Goal: Task Accomplishment & Management: Manage account settings

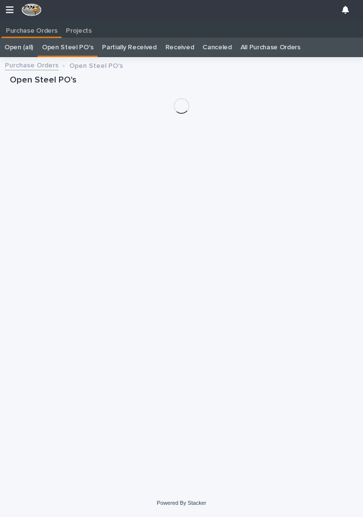
scroll to position [15, 0]
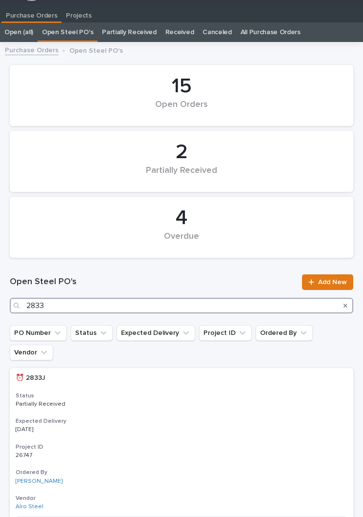
click at [133, 305] on input "2833" at bounding box center [182, 306] width 344 height 16
type input "2"
type input "2833"
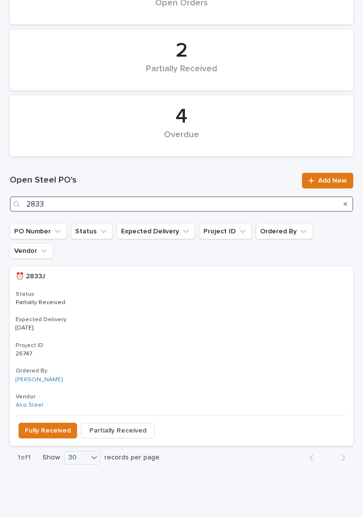
scroll to position [117, 0]
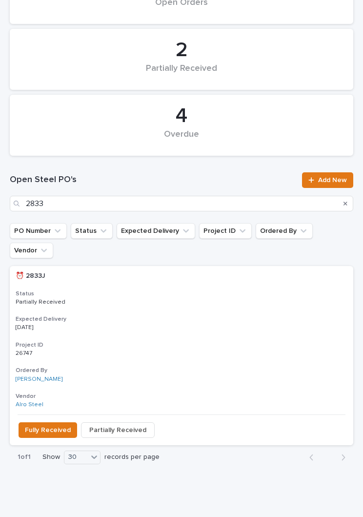
click at [172, 315] on h3 "Expected Delivery" at bounding box center [182, 319] width 332 height 8
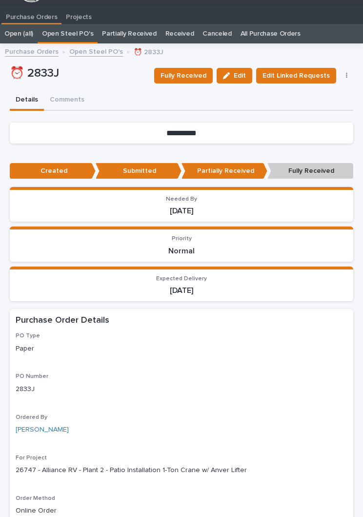
scroll to position [38, 0]
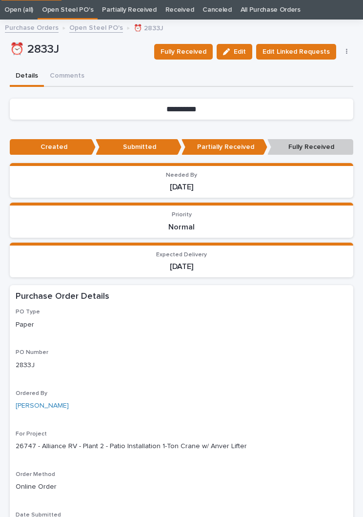
click at [203, 52] on span "Fully Received" at bounding box center [184, 52] width 46 height 10
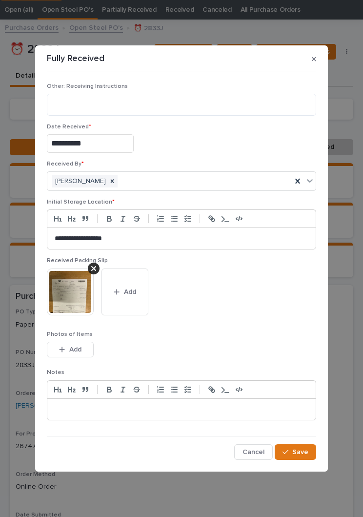
click at [134, 296] on button "Add" at bounding box center [125, 292] width 47 height 47
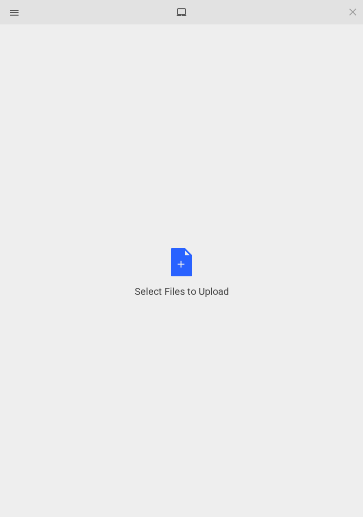
click at [185, 266] on div "Select Files to Upload or Drag and Drop, Copy and Paste Files" at bounding box center [182, 273] width 94 height 50
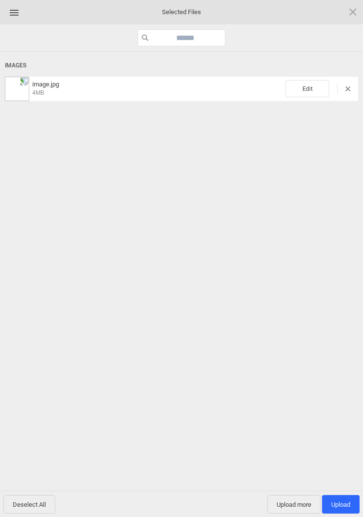
click at [310, 84] on span "Edit" at bounding box center [308, 88] width 44 height 17
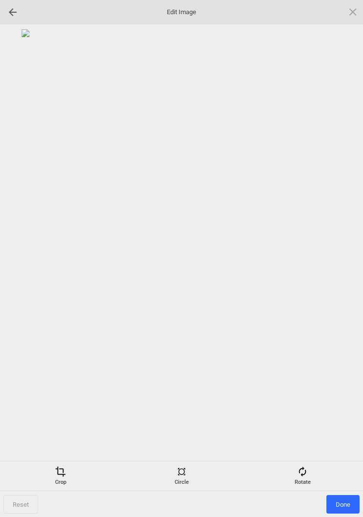
click at [302, 473] on span at bounding box center [302, 471] width 11 height 11
click at [342, 258] on div at bounding box center [341, 259] width 24 height 24
click at [341, 258] on div at bounding box center [341, 259] width 24 height 24
click at [348, 256] on div at bounding box center [341, 259] width 24 height 24
click at [348, 253] on div at bounding box center [341, 259] width 24 height 24
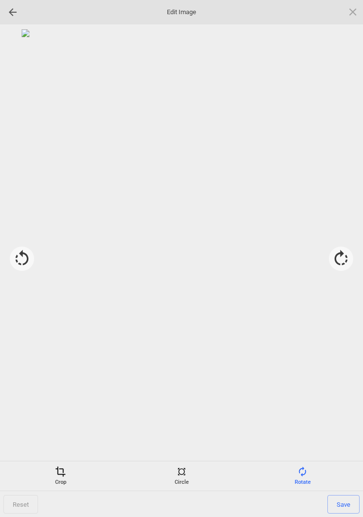
click at [347, 506] on span "Save" at bounding box center [344, 504] width 32 height 19
click at [344, 503] on span "Done" at bounding box center [343, 504] width 33 height 19
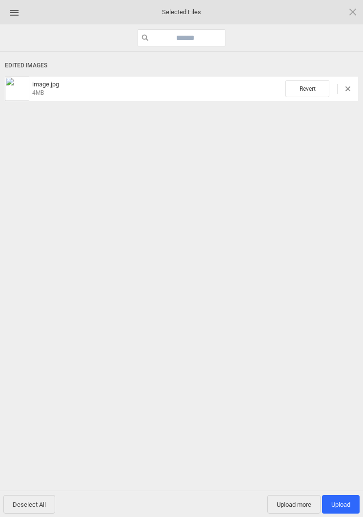
click at [294, 509] on span "Upload more" at bounding box center [294, 504] width 53 height 19
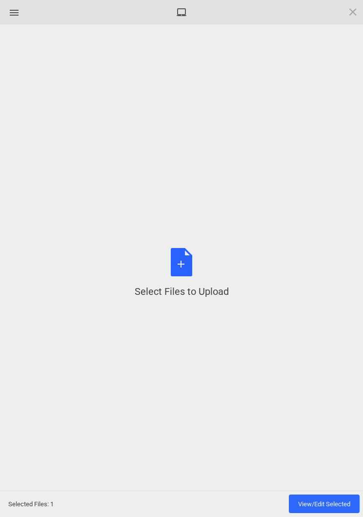
click at [181, 282] on div "Select Files to Upload or Drag and Drop, Copy and Paste Files" at bounding box center [182, 273] width 94 height 50
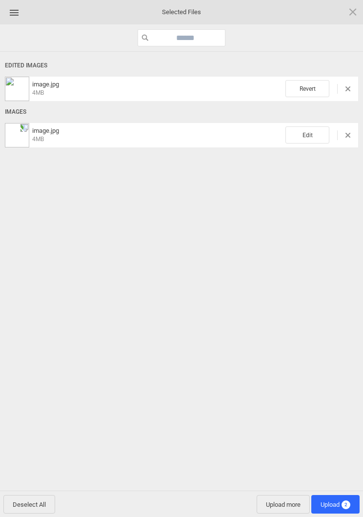
click at [306, 138] on span "Edit" at bounding box center [308, 134] width 44 height 17
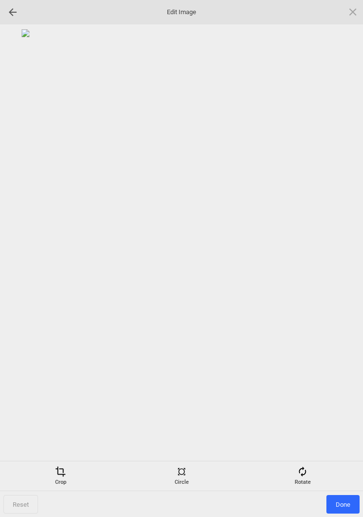
click at [306, 468] on span at bounding box center [302, 471] width 11 height 11
click at [342, 254] on div at bounding box center [341, 259] width 24 height 24
click at [340, 257] on div at bounding box center [341, 259] width 24 height 24
click at [340, 254] on div at bounding box center [341, 259] width 24 height 24
click at [346, 248] on div at bounding box center [341, 259] width 24 height 24
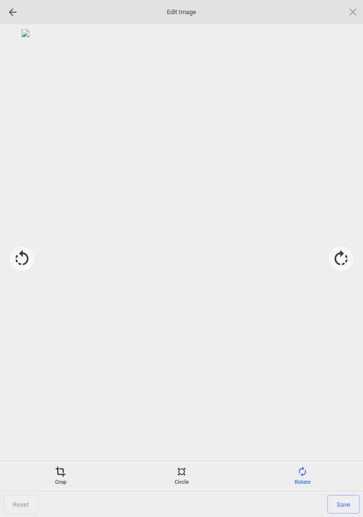
click at [345, 507] on span "Save" at bounding box center [344, 504] width 32 height 19
click at [344, 506] on span "Done" at bounding box center [343, 504] width 33 height 19
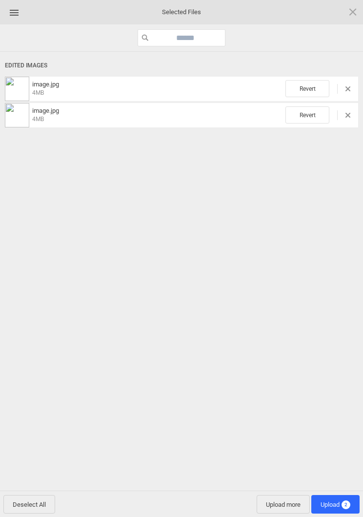
click at [333, 507] on span "Upload 2" at bounding box center [336, 504] width 30 height 7
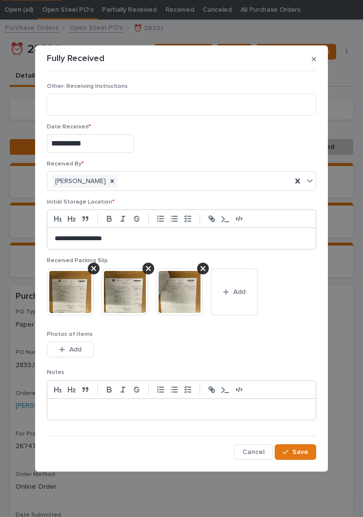
click at [297, 454] on span "Save" at bounding box center [300, 452] width 16 height 7
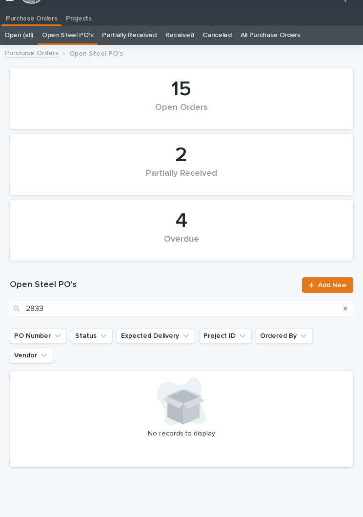
scroll to position [15, 0]
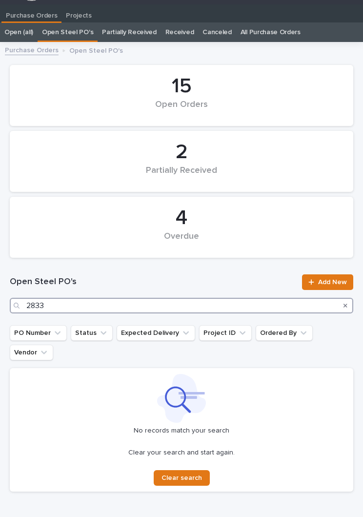
click at [164, 300] on input "2833" at bounding box center [182, 306] width 344 height 16
click at [215, 312] on input "2833" at bounding box center [182, 306] width 344 height 16
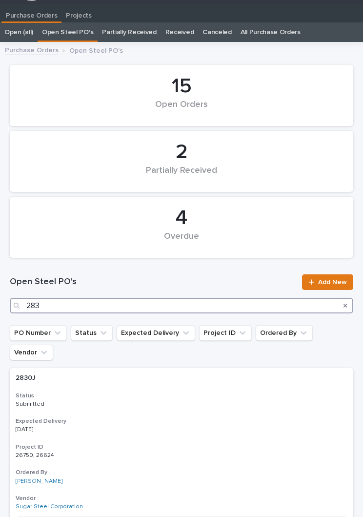
type input "2837"
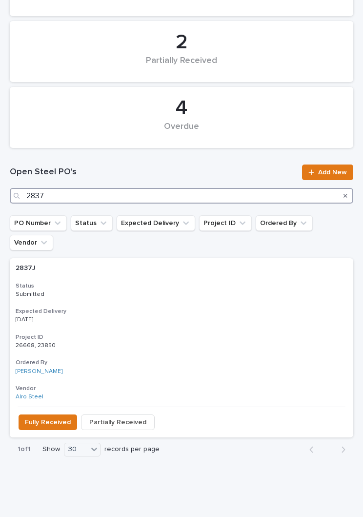
scroll to position [125, 0]
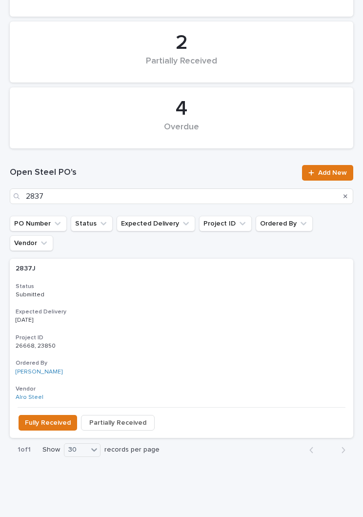
click at [170, 285] on div "2837J 2837J Status Submitted Expected Delivery [DATE] Project ID 26668, 23850 2…" at bounding box center [182, 333] width 344 height 148
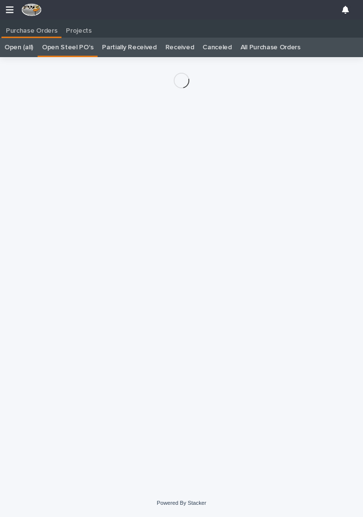
scroll to position [15, 0]
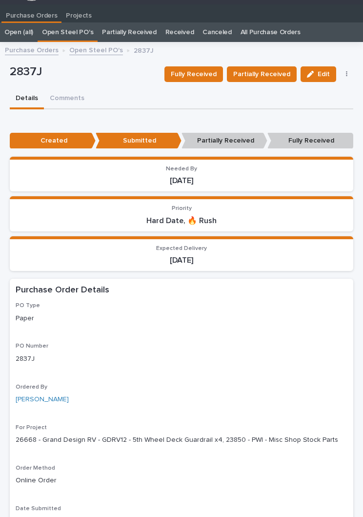
click at [206, 74] on span "Fully Received" at bounding box center [194, 74] width 46 height 10
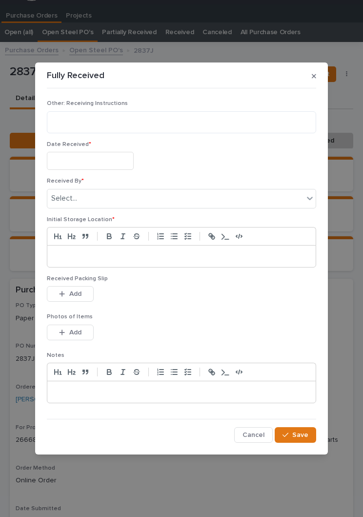
click at [112, 154] on input "text" at bounding box center [90, 161] width 87 height 18
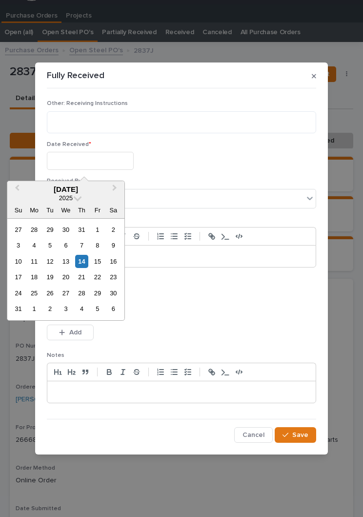
click at [88, 257] on div "14" at bounding box center [81, 261] width 13 height 13
type input "**********"
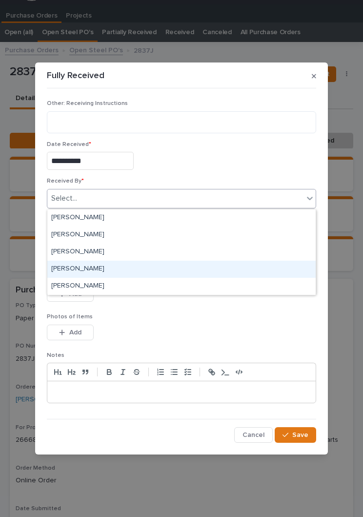
click at [111, 269] on div "[PERSON_NAME]" at bounding box center [181, 269] width 269 height 17
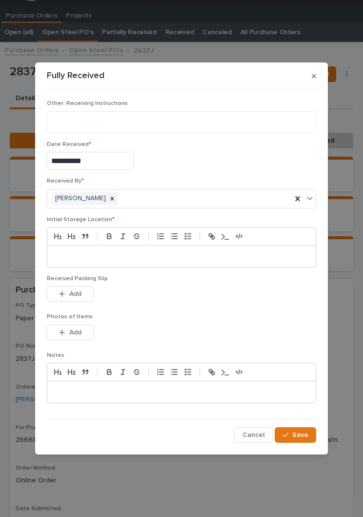
click at [172, 252] on p at bounding box center [182, 256] width 254 height 10
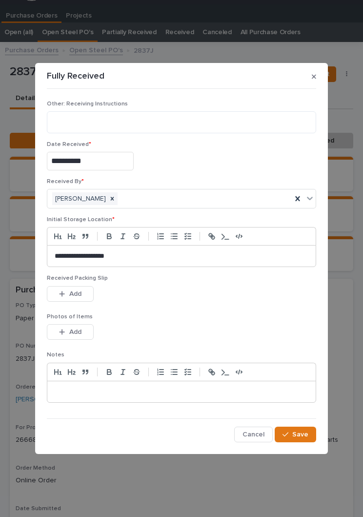
click at [174, 313] on div "Received Packing Slip This file cannot be opened Download File Add" at bounding box center [182, 294] width 270 height 38
click at [159, 313] on div "Received Packing Slip This file cannot be opened Download File Add" at bounding box center [182, 294] width 270 height 38
click at [73, 296] on span "Add" at bounding box center [75, 294] width 12 height 7
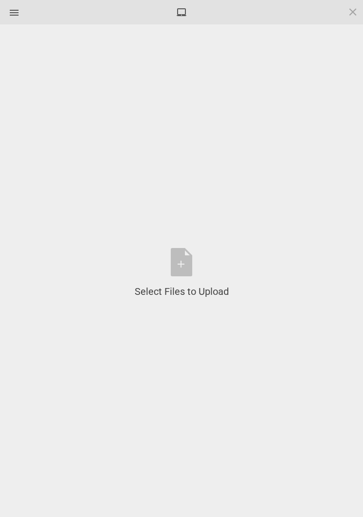
click at [188, 272] on div "Select Files to Upload or Drag and Drop, Copy and Paste Files" at bounding box center [182, 273] width 94 height 50
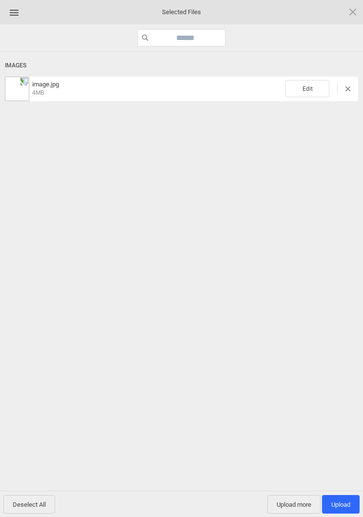
click at [312, 87] on span "Edit" at bounding box center [308, 88] width 44 height 17
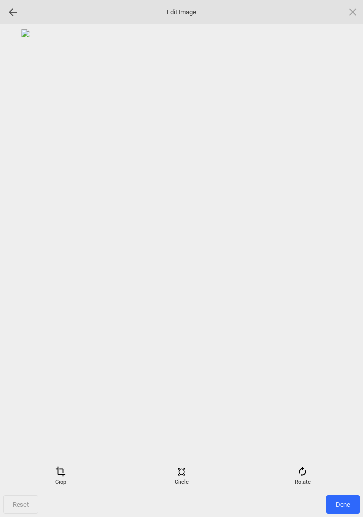
click at [310, 478] on div "Rotate" at bounding box center [303, 476] width 116 height 20
click at [340, 252] on div at bounding box center [341, 259] width 24 height 24
click at [340, 261] on div at bounding box center [341, 259] width 24 height 24
click at [344, 256] on div at bounding box center [341, 259] width 24 height 24
click at [342, 253] on div at bounding box center [341, 259] width 24 height 24
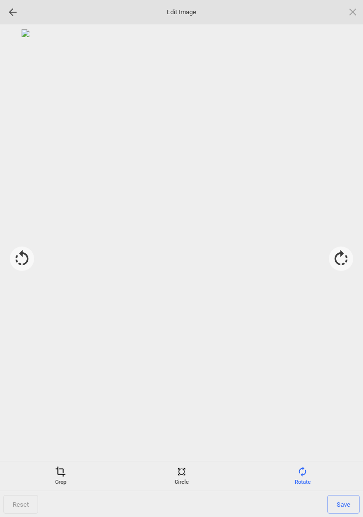
click at [344, 505] on span "Save" at bounding box center [344, 504] width 32 height 19
click at [344, 507] on span "Done" at bounding box center [343, 504] width 33 height 19
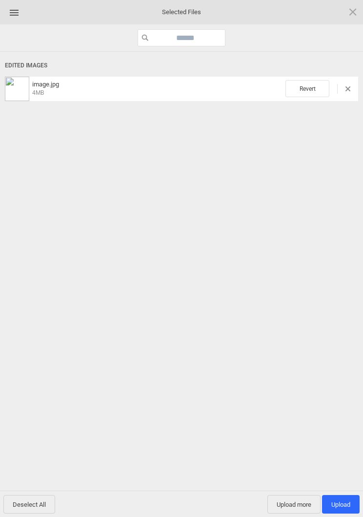
click at [306, 495] on span "Upload more" at bounding box center [294, 504] width 53 height 19
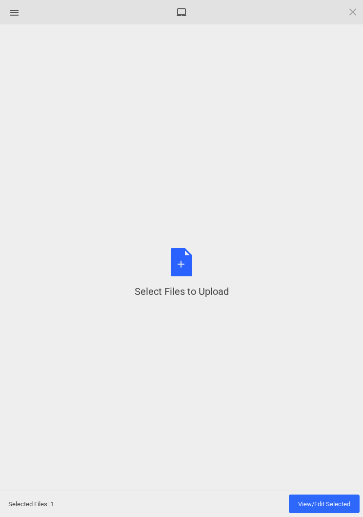
click at [186, 264] on div "Select Files to Upload or Drag and Drop, Copy and Paste Files" at bounding box center [182, 273] width 94 height 50
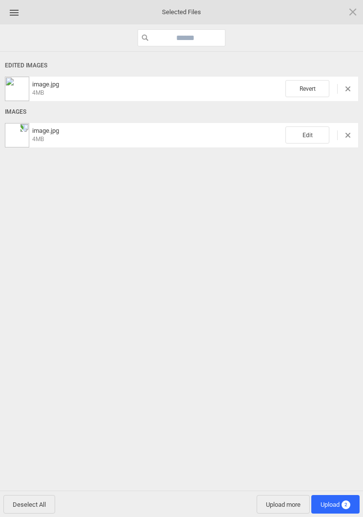
click at [312, 139] on span "Edit" at bounding box center [308, 134] width 44 height 17
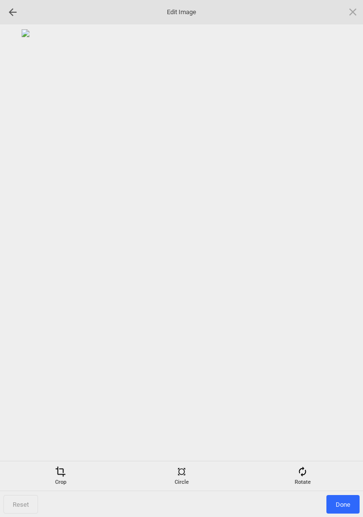
click at [298, 468] on span at bounding box center [302, 471] width 11 height 11
click at [339, 261] on div at bounding box center [341, 259] width 24 height 24
click at [342, 256] on div at bounding box center [341, 259] width 24 height 24
click at [342, 253] on div at bounding box center [341, 259] width 24 height 24
click at [346, 251] on div at bounding box center [341, 259] width 24 height 24
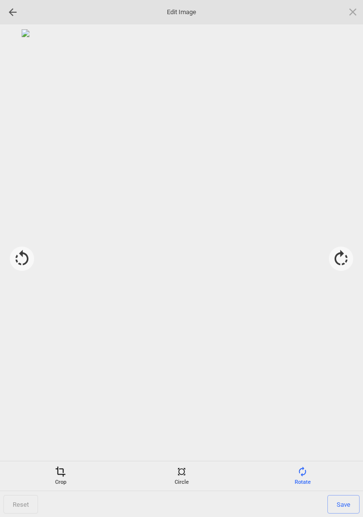
click at [346, 499] on span "Save" at bounding box center [344, 504] width 32 height 19
click at [342, 508] on span "Done" at bounding box center [343, 504] width 33 height 19
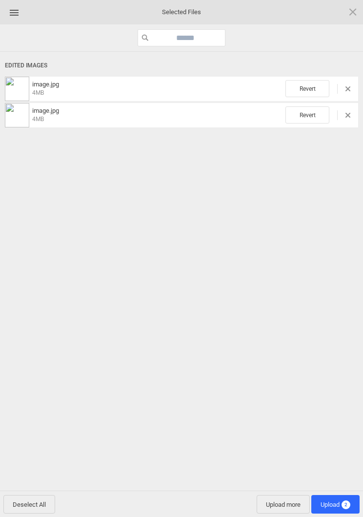
click at [291, 498] on span "Upload more" at bounding box center [283, 504] width 53 height 19
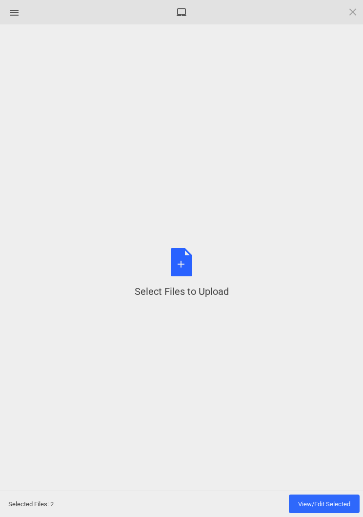
click at [192, 262] on div "Select Files to Upload or Drag and Drop, Copy and Paste Files" at bounding box center [182, 273] width 94 height 50
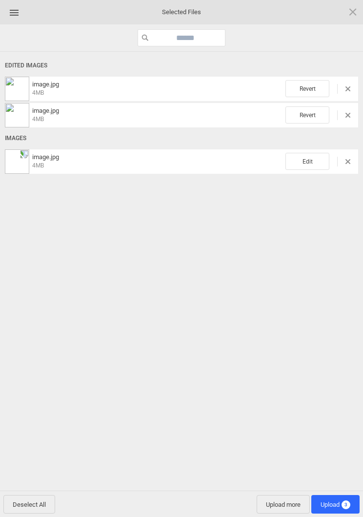
click at [307, 161] on span "Edit" at bounding box center [308, 161] width 44 height 17
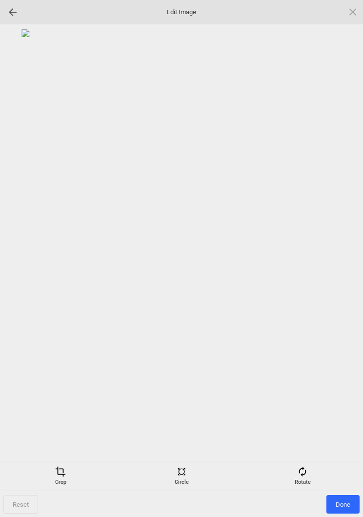
click at [312, 472] on div "Rotate" at bounding box center [303, 476] width 116 height 20
click at [344, 254] on div at bounding box center [341, 259] width 24 height 24
click at [345, 264] on div at bounding box center [341, 259] width 24 height 24
click at [345, 256] on div at bounding box center [341, 259] width 24 height 24
click at [344, 255] on div at bounding box center [341, 259] width 24 height 24
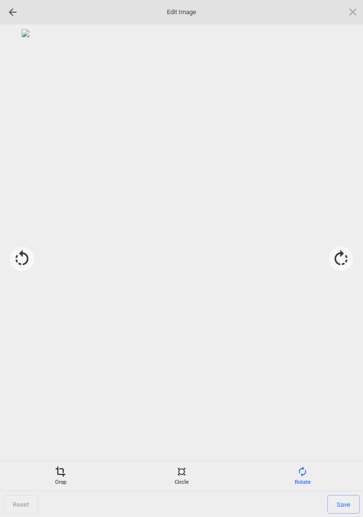
click at [343, 508] on span "Save" at bounding box center [344, 504] width 32 height 19
click at [342, 495] on span "Done" at bounding box center [343, 504] width 33 height 19
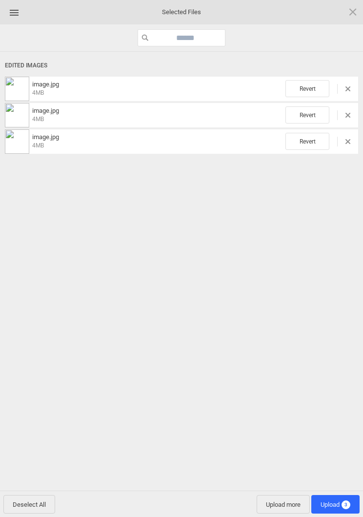
click at [339, 501] on span "Upload 3" at bounding box center [336, 504] width 30 height 7
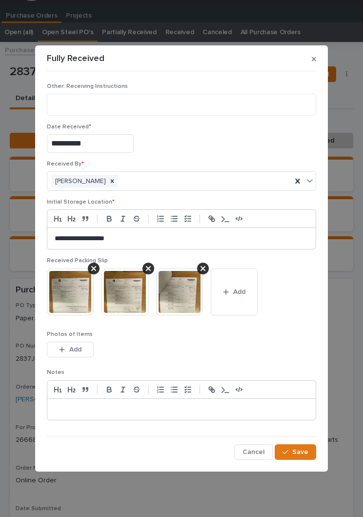
click at [294, 454] on span "Save" at bounding box center [300, 452] width 16 height 7
